Goal: Find specific page/section: Find specific page/section

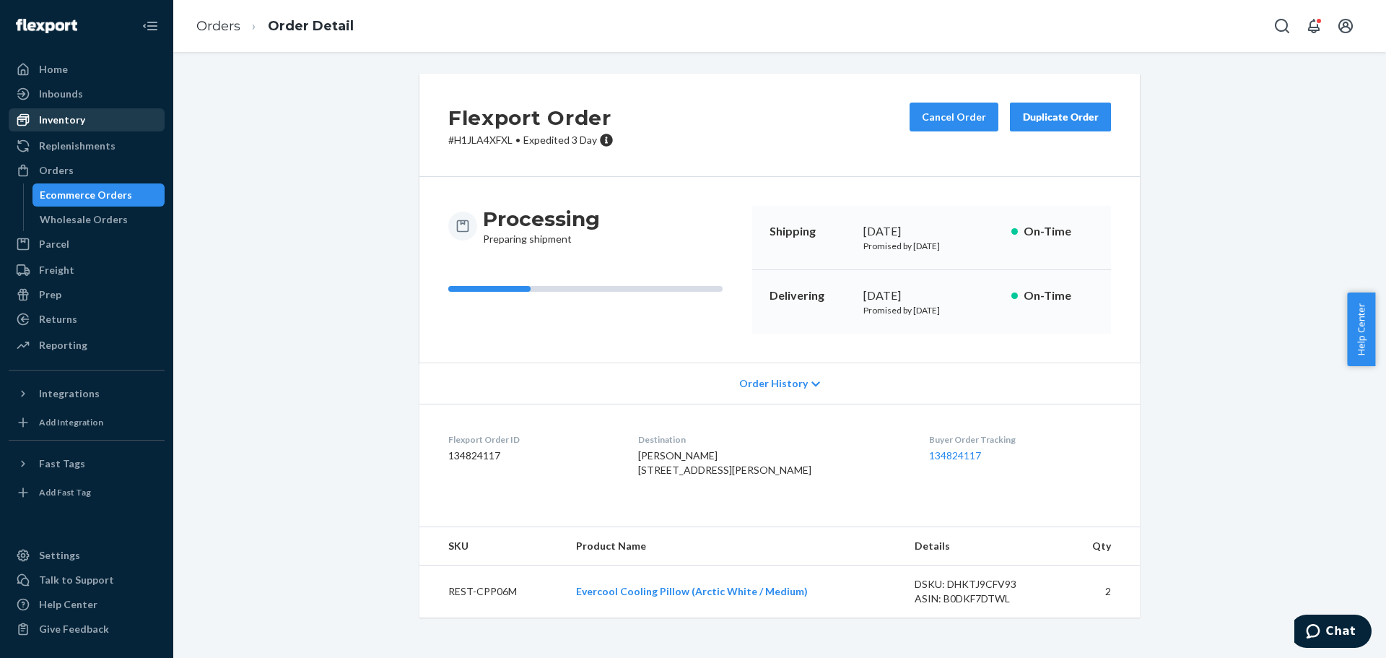
click at [83, 114] on div "Inventory" at bounding box center [62, 120] width 46 height 14
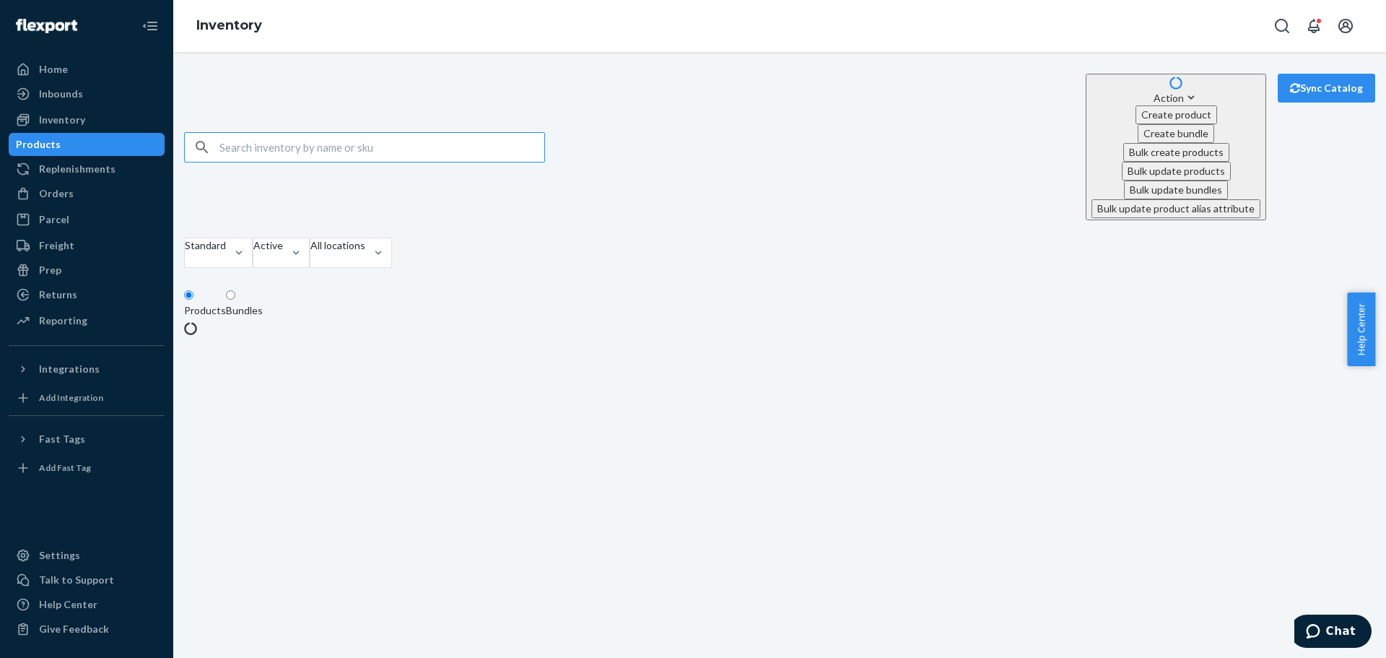
click at [282, 133] on input "text" at bounding box center [381, 147] width 325 height 29
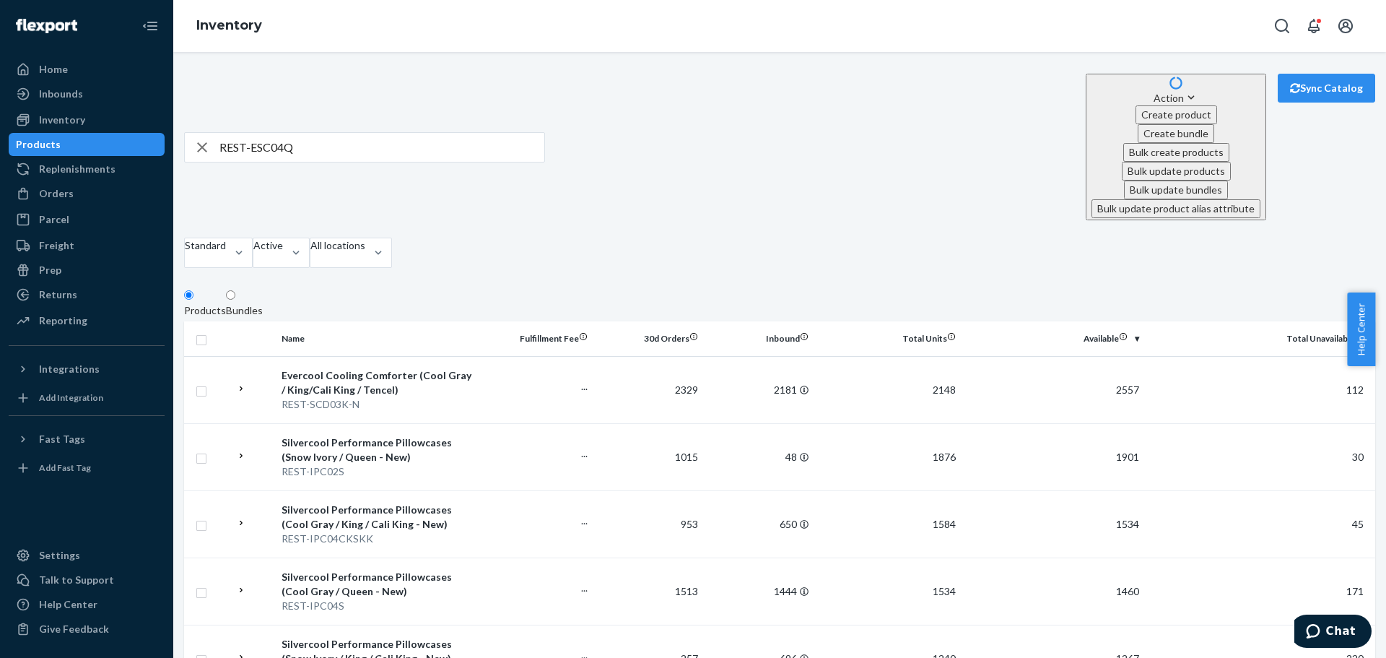
click at [263, 303] on div "Bundles" at bounding box center [244, 310] width 37 height 14
click at [235, 290] on input "Bundles" at bounding box center [230, 294] width 9 height 9
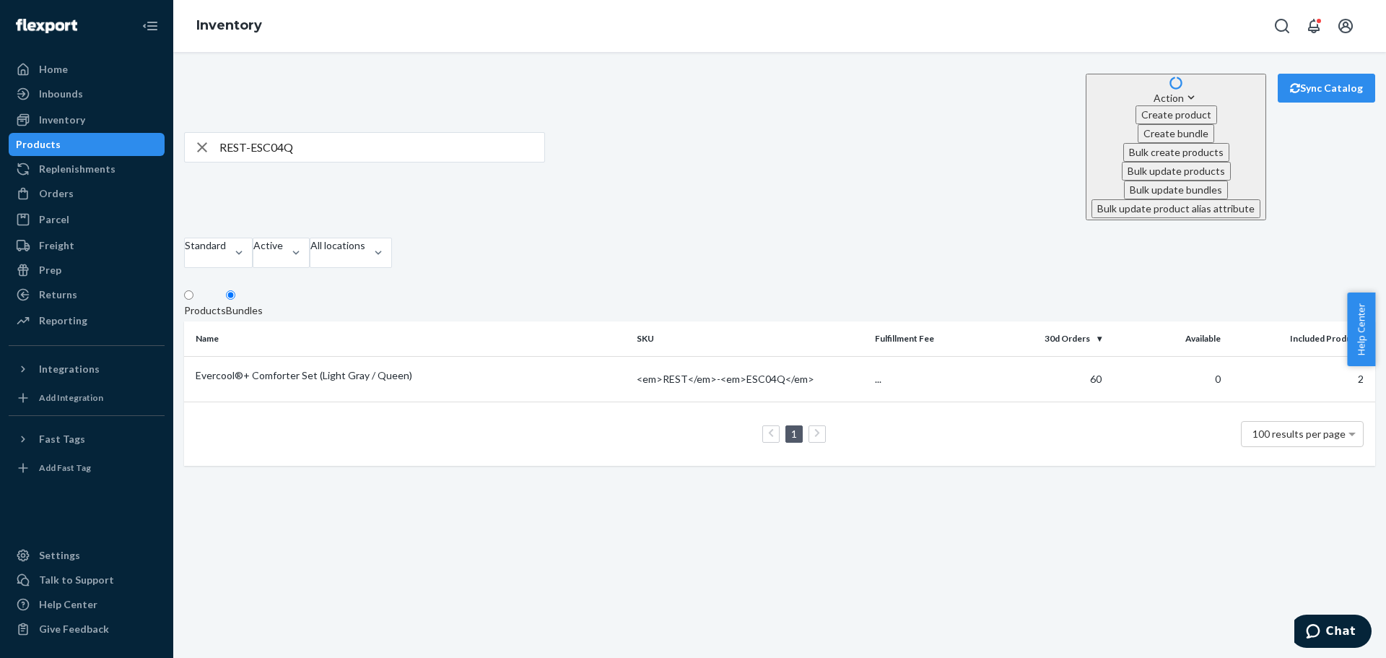
click at [808, 92] on div "REST-ESC04Q Action Create product Create bundle Bulk create products Bulk updat…" at bounding box center [779, 147] width 1191 height 147
drag, startPoint x: 282, startPoint y: 108, endPoint x: 165, endPoint y: 101, distance: 117.1
click at [165, 101] on div "Home Inbounds Shipping Plans Problems Inventory Products Replenishments Orders …" at bounding box center [693, 329] width 1386 height 658
click at [343, 74] on div "REST-ESC04Q Action Create product Create bundle Bulk create products Bulk updat…" at bounding box center [779, 270] width 1191 height 392
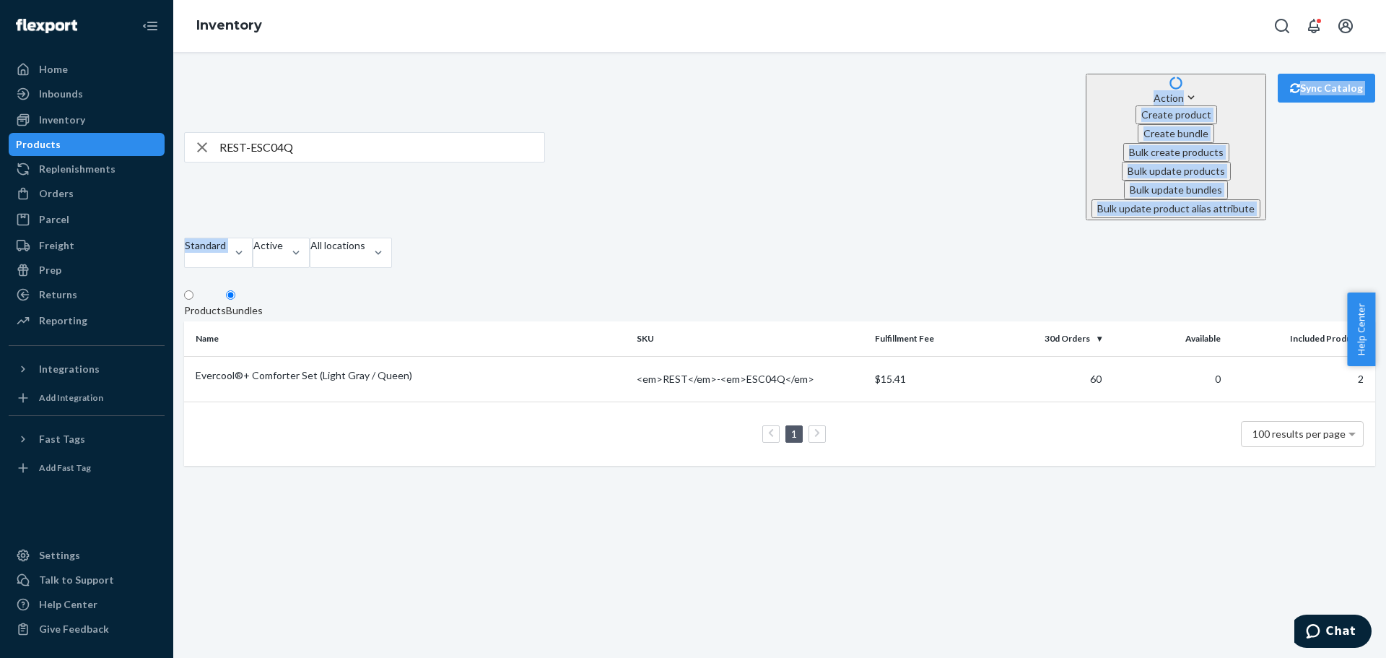
drag, startPoint x: 290, startPoint y: 103, endPoint x: 200, endPoint y: 97, distance: 90.4
click at [200, 98] on div "REST-ESC04Q Action Create product Create bundle Bulk create products Bulk updat…" at bounding box center [779, 173] width 1191 height 198
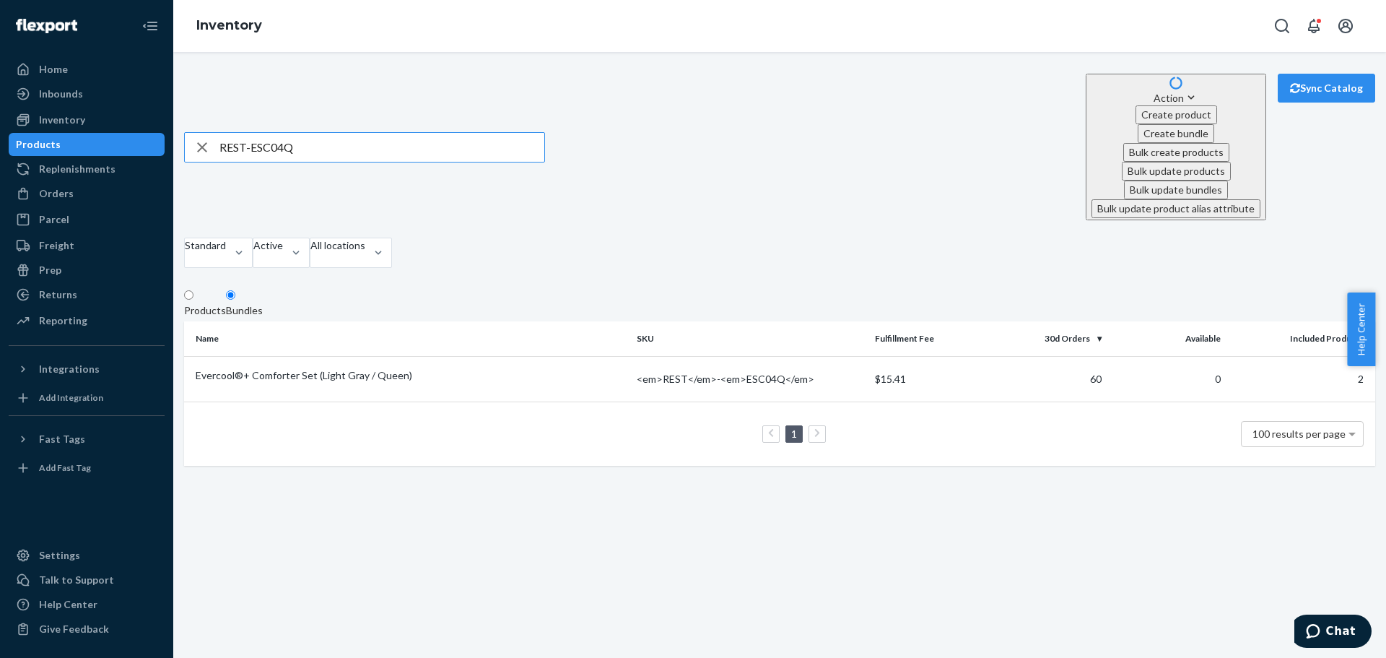
click at [336, 133] on input "REST-ESC04Q" at bounding box center [381, 147] width 325 height 29
drag, startPoint x: 378, startPoint y: 92, endPoint x: 156, endPoint y: 92, distance: 222.4
click at [156, 92] on div "Home Inbounds Shipping Plans Problems Inventory Products Replenishments Orders …" at bounding box center [693, 329] width 1386 height 658
paste input "IFS04SK"
type input "REST-IFS04SK"
